Goal: Task Accomplishment & Management: Manage account settings

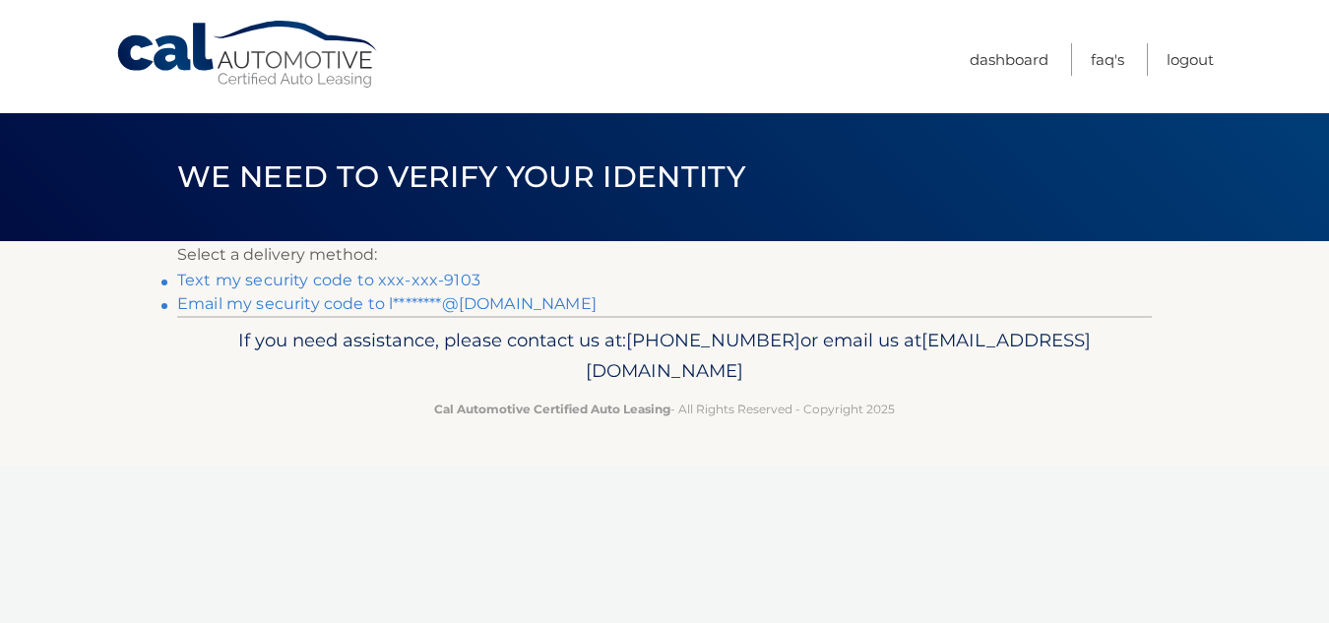
click at [263, 283] on link "Text my security code to xxx-xxx-9103" at bounding box center [328, 280] width 303 height 19
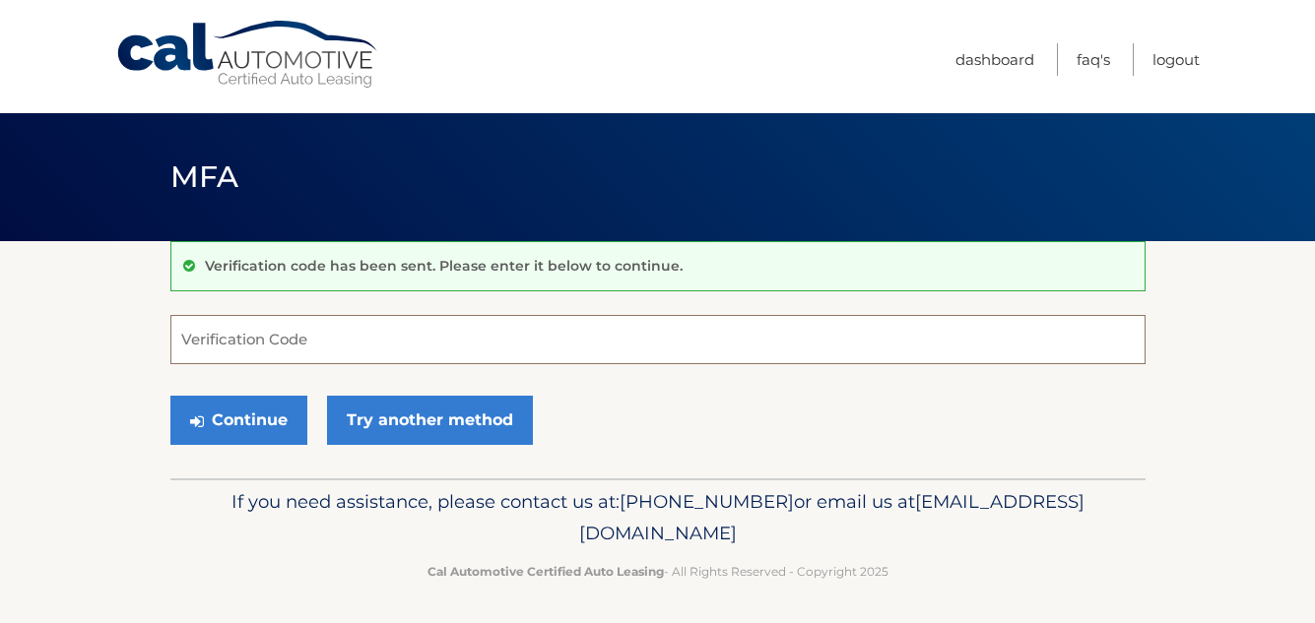
click at [338, 341] on input "Verification Code" at bounding box center [657, 339] width 975 height 49
type input "856965"
click at [250, 424] on button "Continue" at bounding box center [238, 420] width 137 height 49
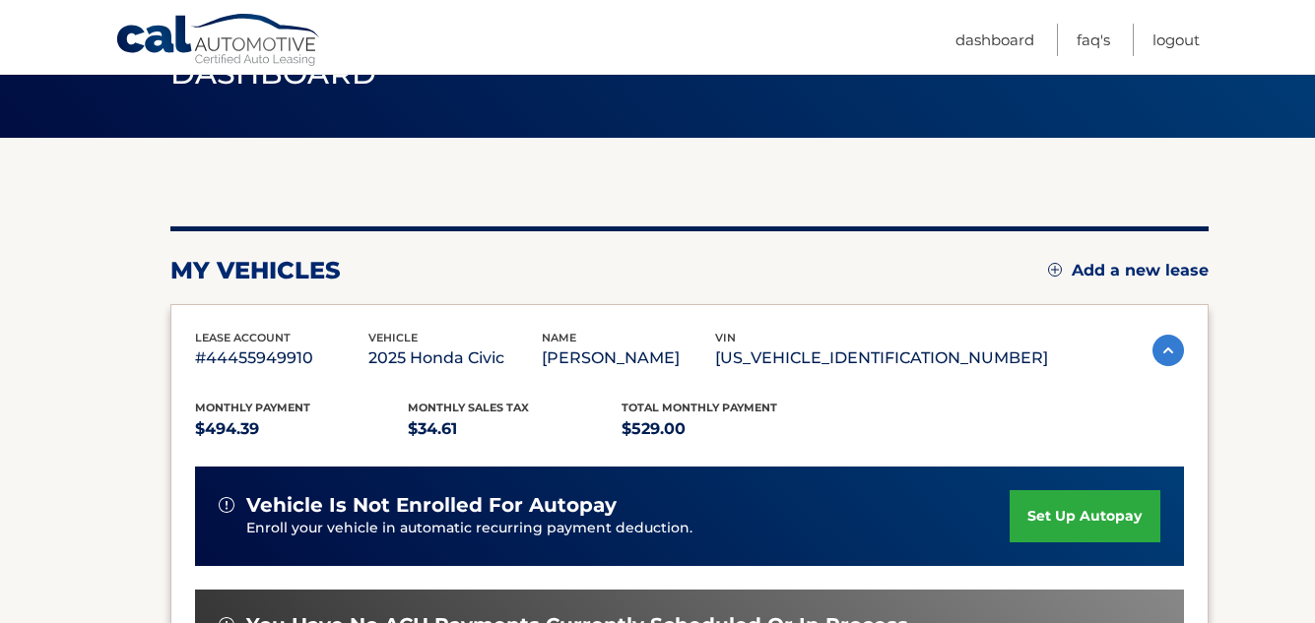
scroll to position [98, 0]
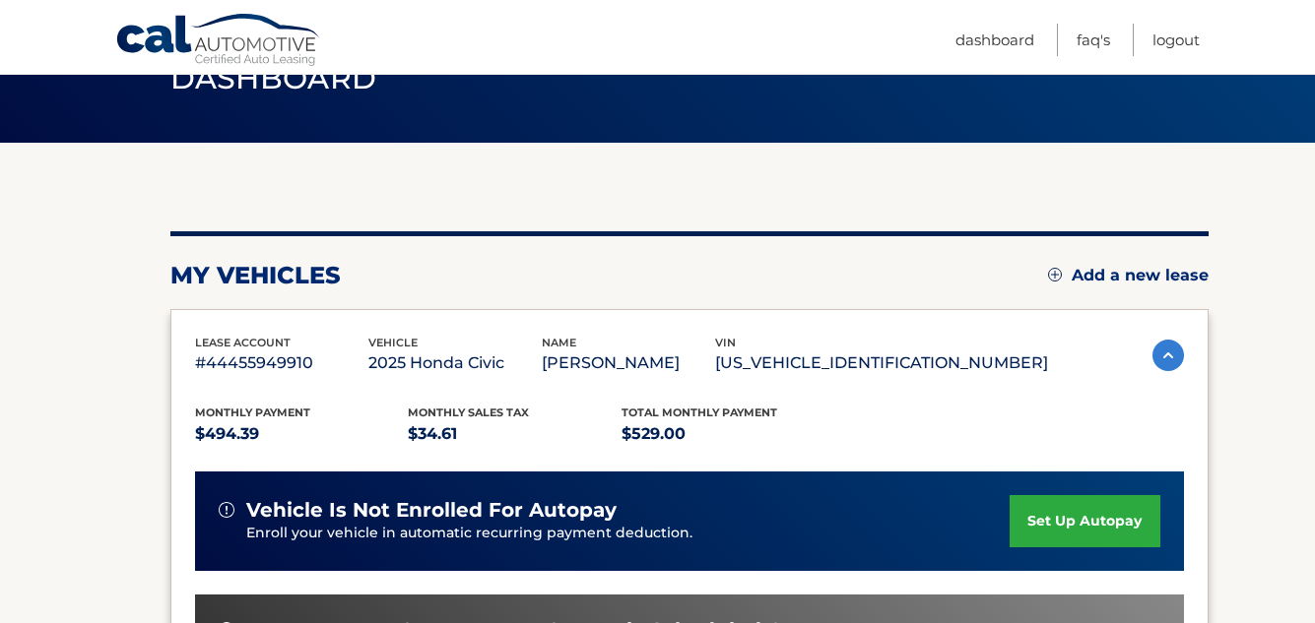
click at [1164, 355] on img at bounding box center [1168, 356] width 32 height 32
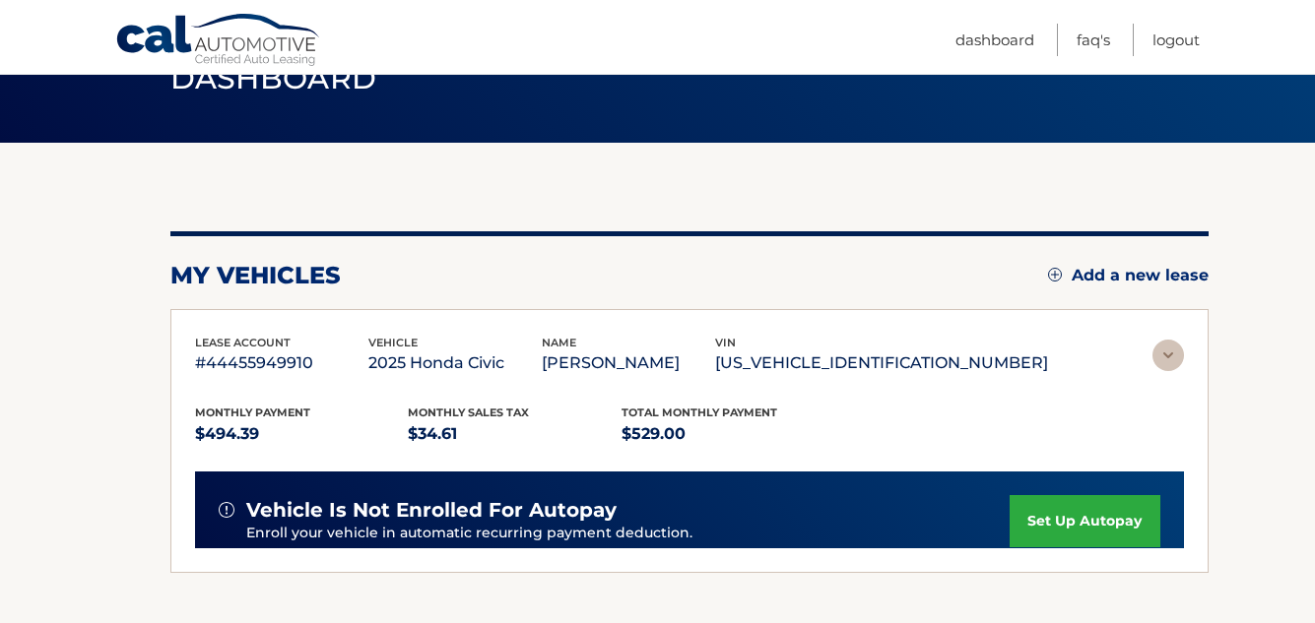
scroll to position [86, 0]
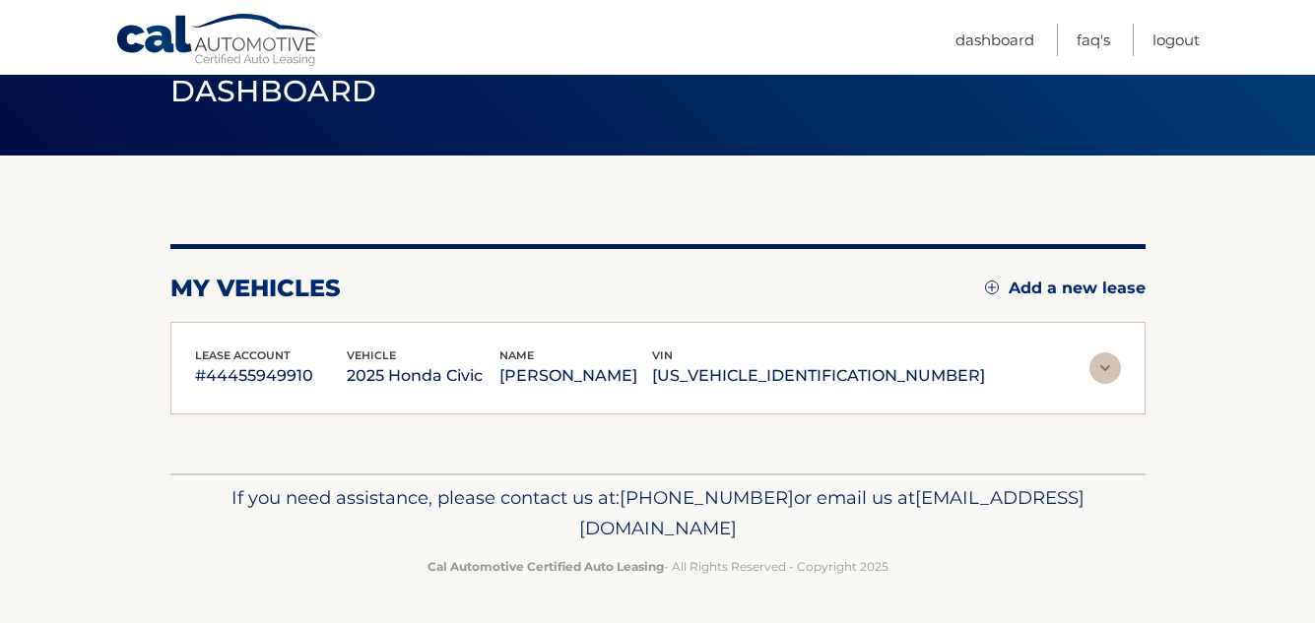
click at [1104, 366] on img at bounding box center [1105, 369] width 32 height 32
click at [1104, 366] on div "lease account #44455949910 vehicle 2025 Honda Civic name BORIS BOGDANOVICH vin …" at bounding box center [658, 369] width 926 height 44
click at [1099, 367] on img at bounding box center [1105, 369] width 32 height 32
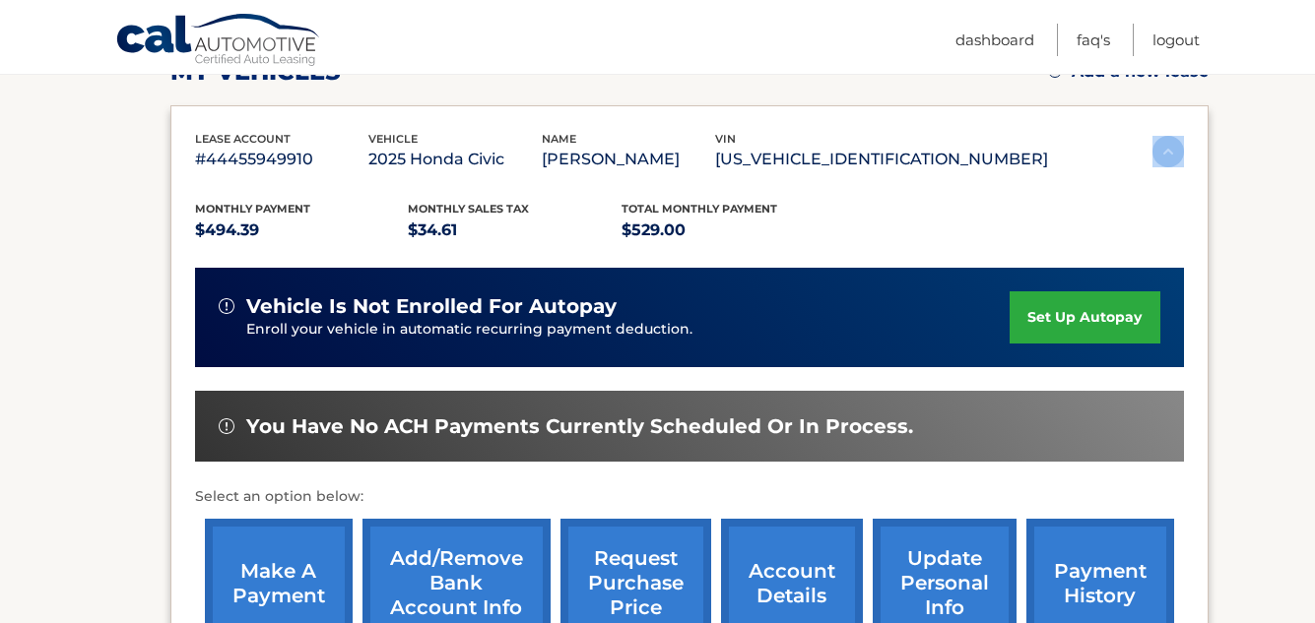
scroll to position [0, 0]
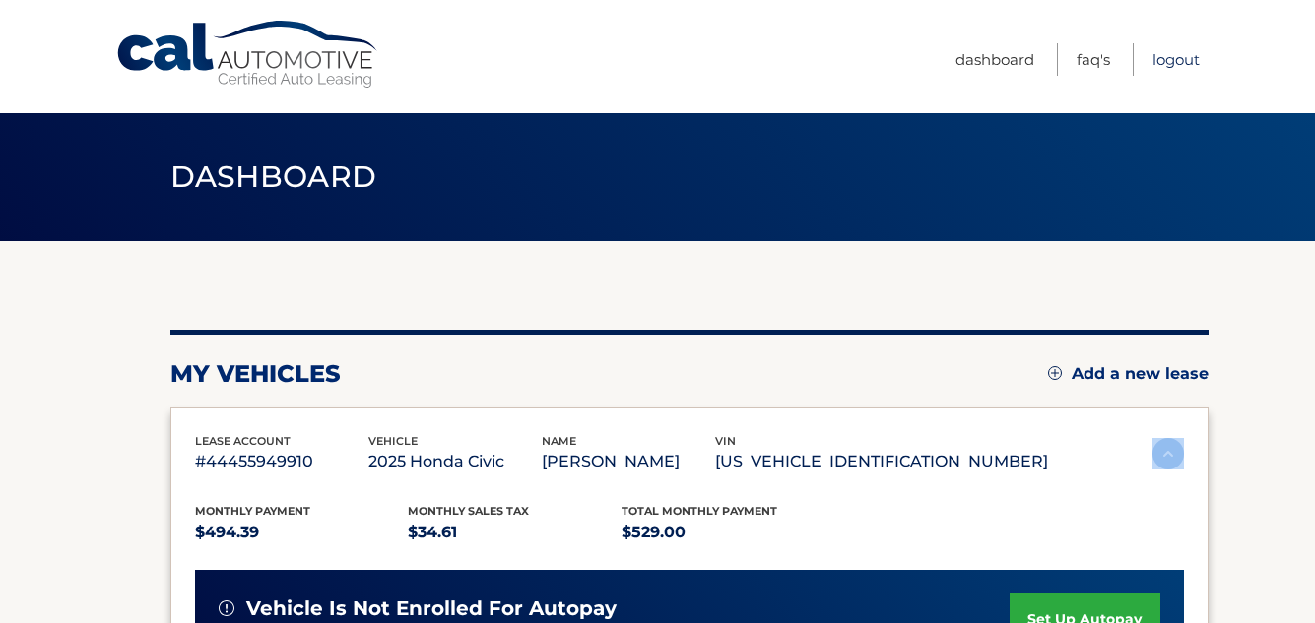
click at [1170, 58] on link "Logout" at bounding box center [1175, 59] width 47 height 32
